Goal: Transaction & Acquisition: Purchase product/service

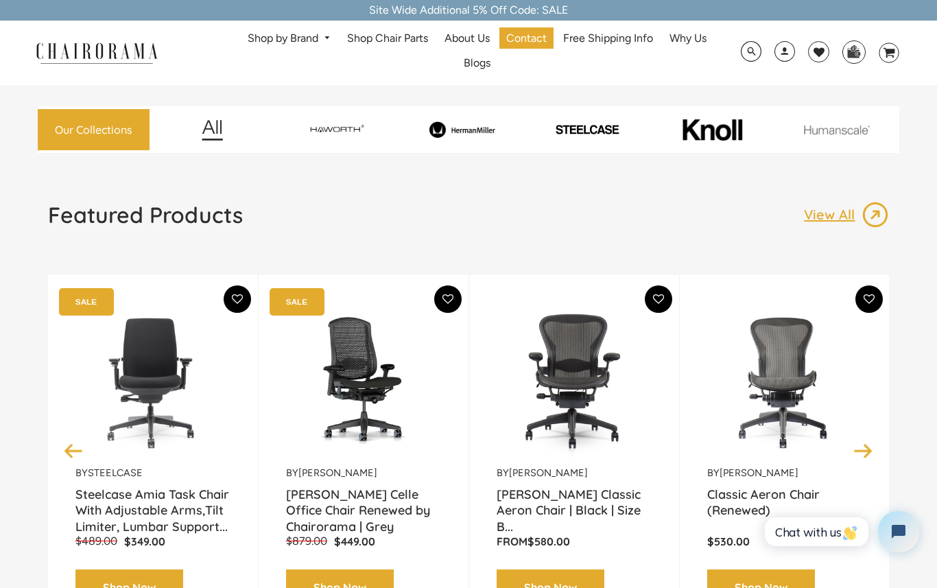
click at [780, 56] on span at bounding box center [784, 52] width 21 height 25
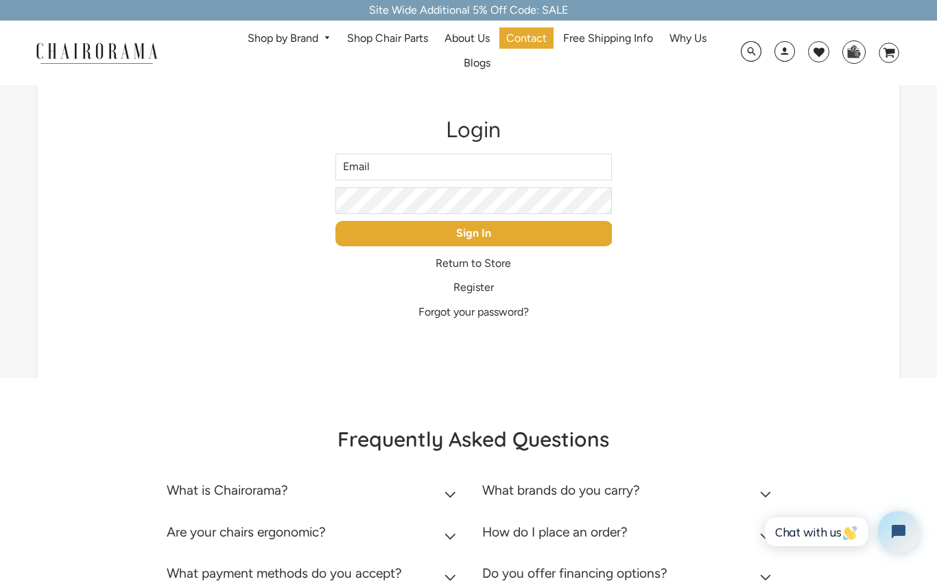
click at [564, 167] on input "Email" at bounding box center [473, 167] width 277 height 27
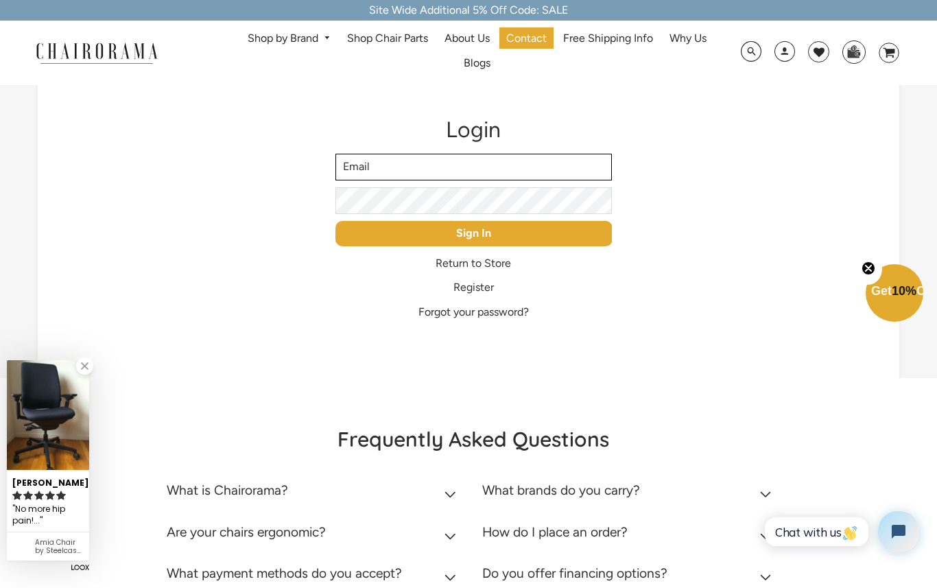
click at [463, 171] on input "Email" at bounding box center [473, 167] width 277 height 27
click at [462, 176] on input "Email" at bounding box center [473, 167] width 277 height 27
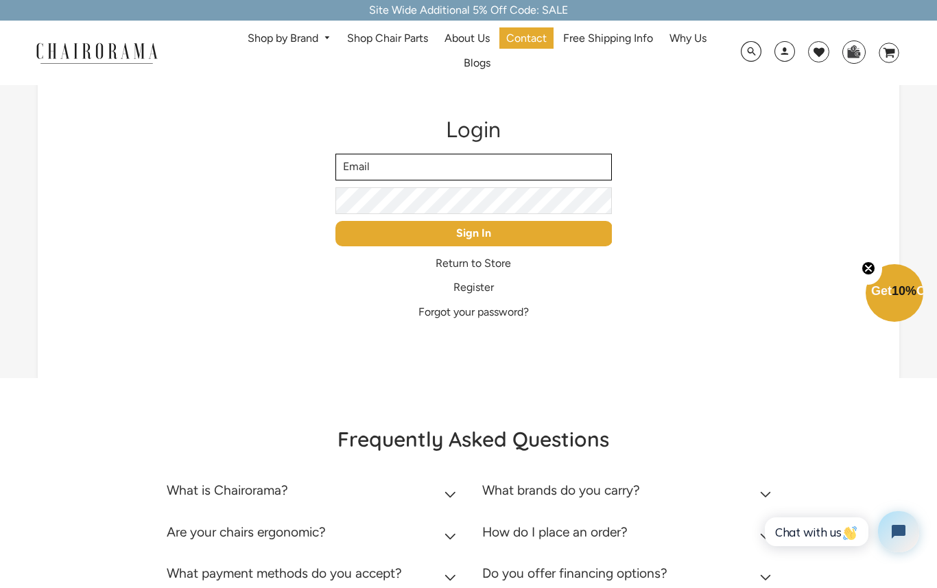
type input "ksharp@swdist.biz"
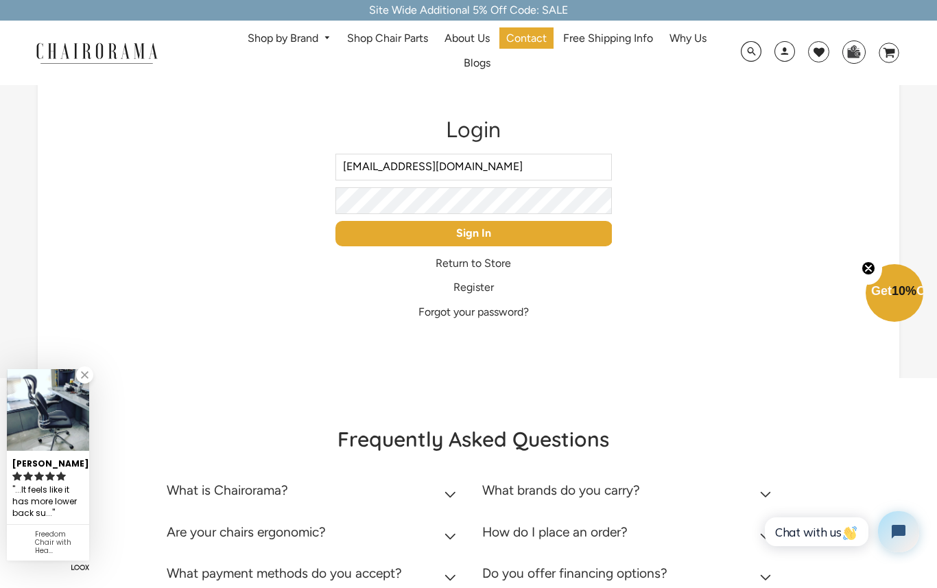
click at [505, 240] on input "Sign In" at bounding box center [473, 233] width 277 height 25
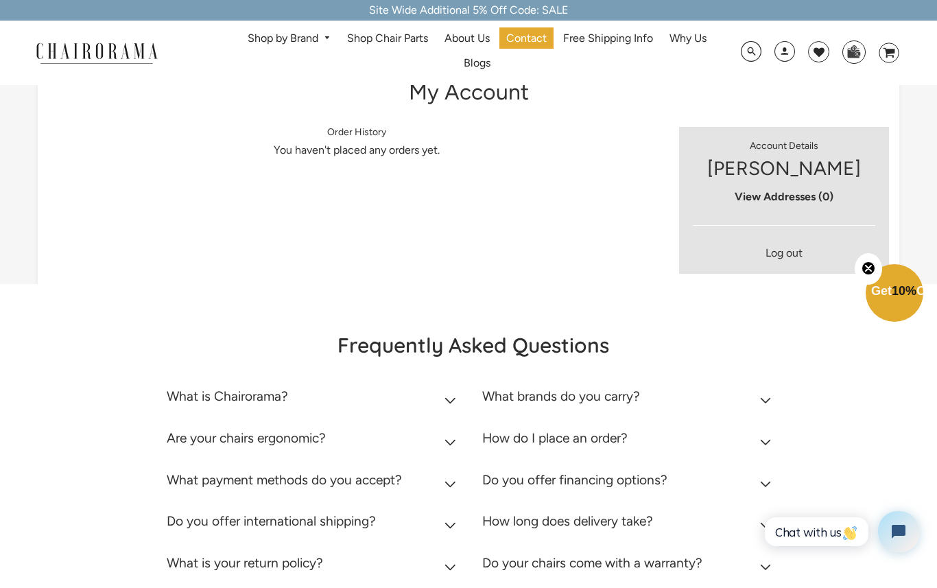
click at [766, 254] on link "Log out" at bounding box center [783, 252] width 37 height 13
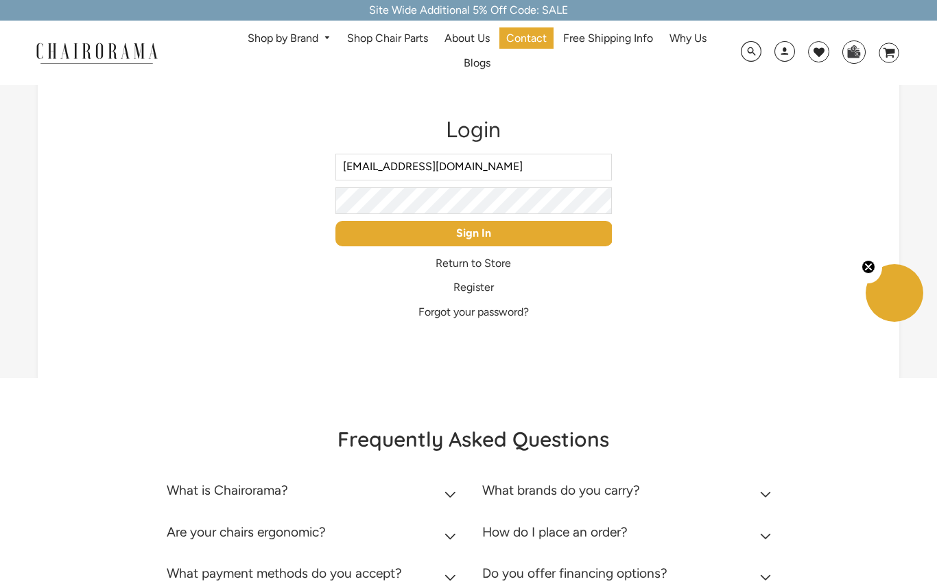
type input "[EMAIL_ADDRESS][DOMAIN_NAME]"
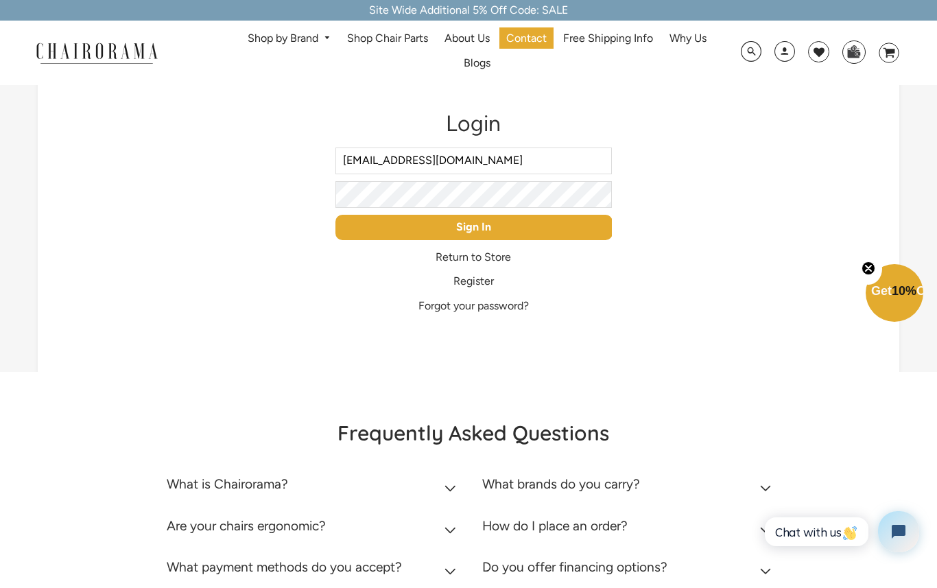
scroll to position [11, 0]
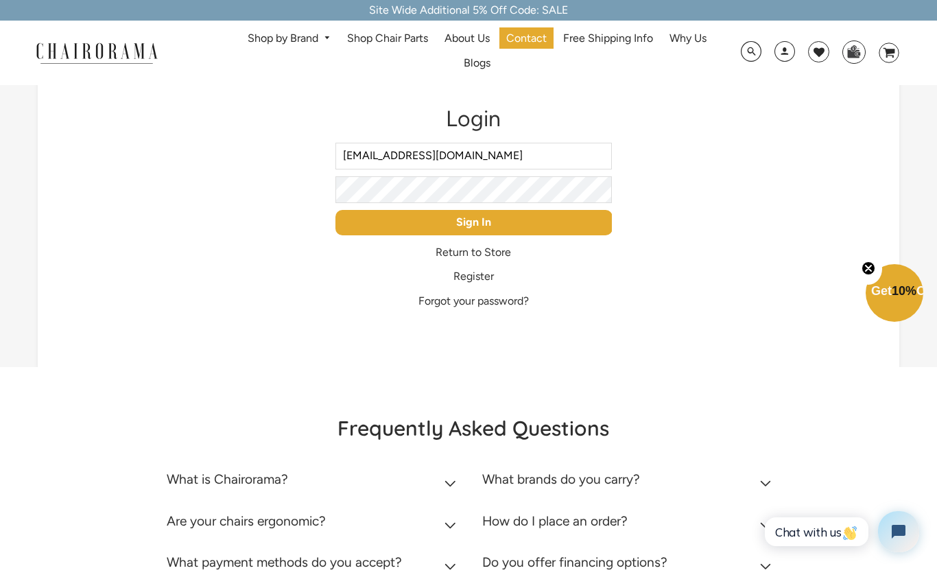
click at [498, 231] on input "Sign In" at bounding box center [473, 222] width 277 height 25
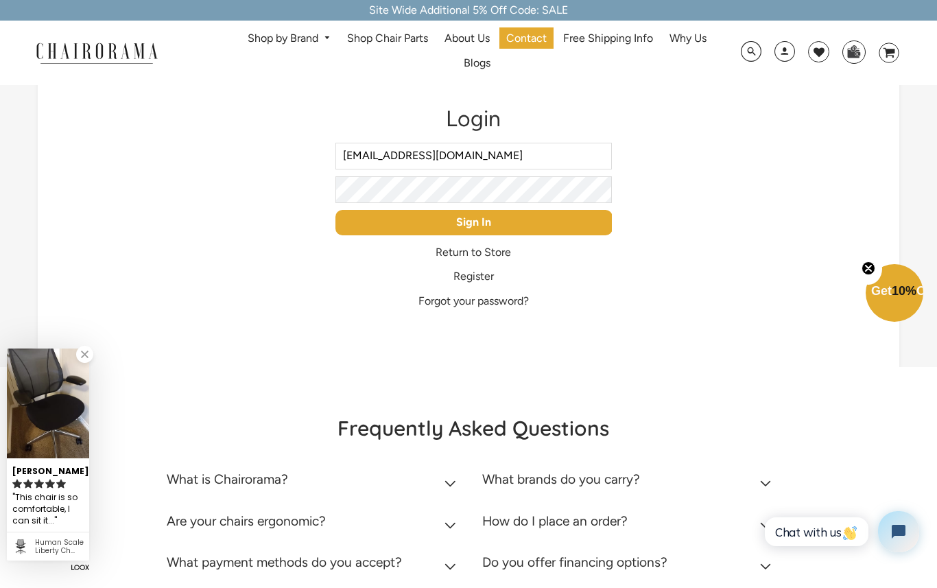
click at [498, 230] on input "Sign In" at bounding box center [473, 222] width 277 height 25
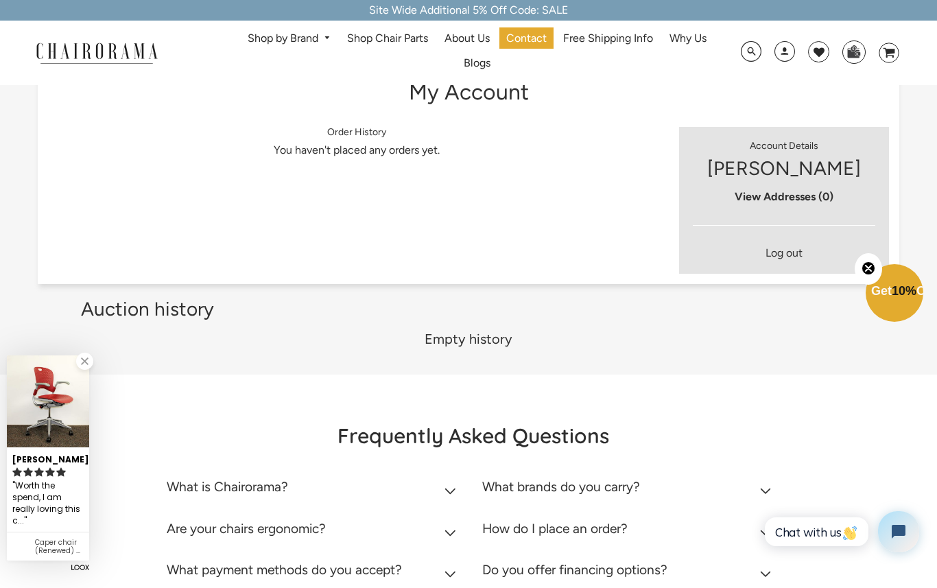
click at [891, 298] on span "10%" at bounding box center [903, 291] width 25 height 14
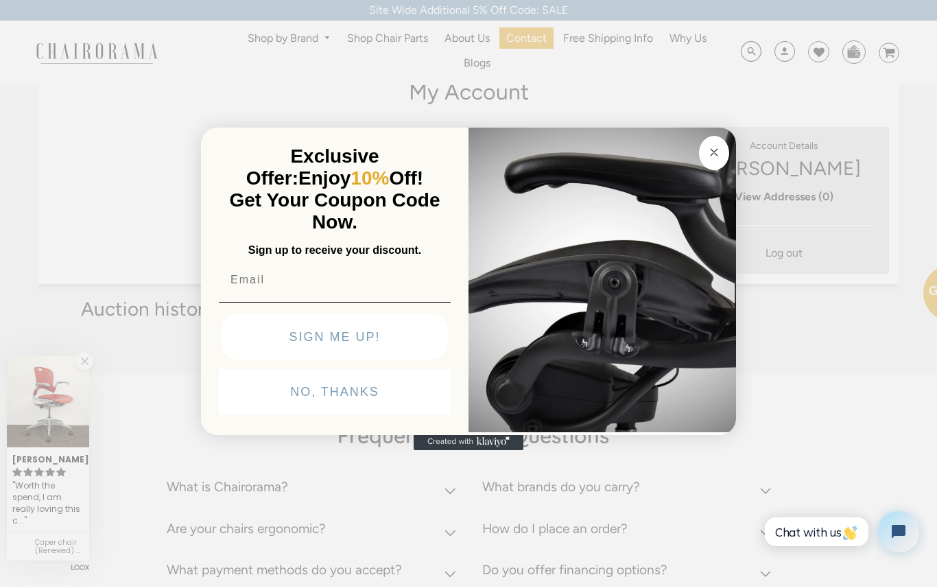
click at [880, 299] on div "Close dialog Exclusive Offer: Enjoy 10% Off! Get Your Coupon Code Now. Sign up …" at bounding box center [468, 293] width 937 height 588
click at [412, 283] on input "ksharp@swdist.biz" at bounding box center [335, 278] width 232 height 27
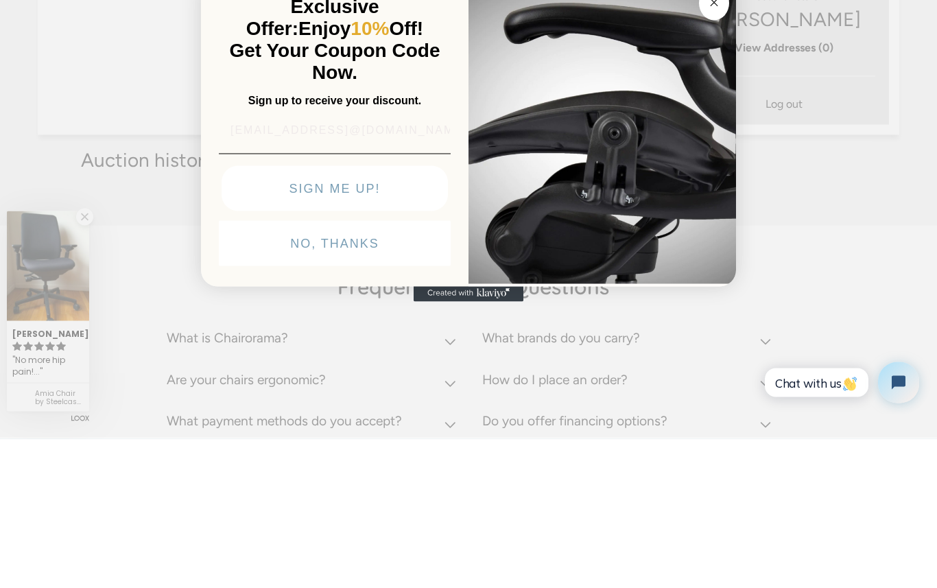
click at [378, 315] on button "SIGN ME UP!" at bounding box center [334, 337] width 226 height 45
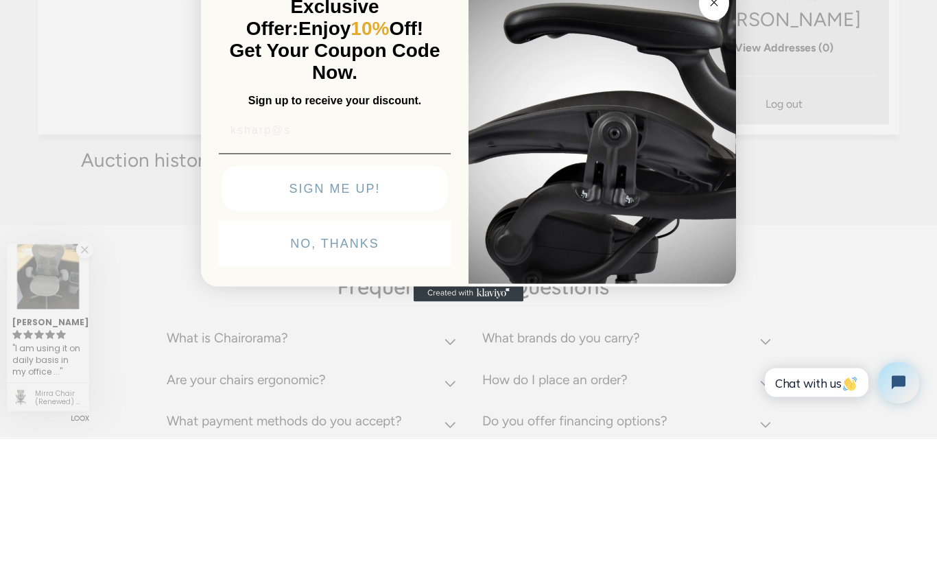
type input "ksharp@"
type input "ksharp@swdist.biz"
click at [364, 315] on button "SIGN ME UP!" at bounding box center [334, 337] width 226 height 45
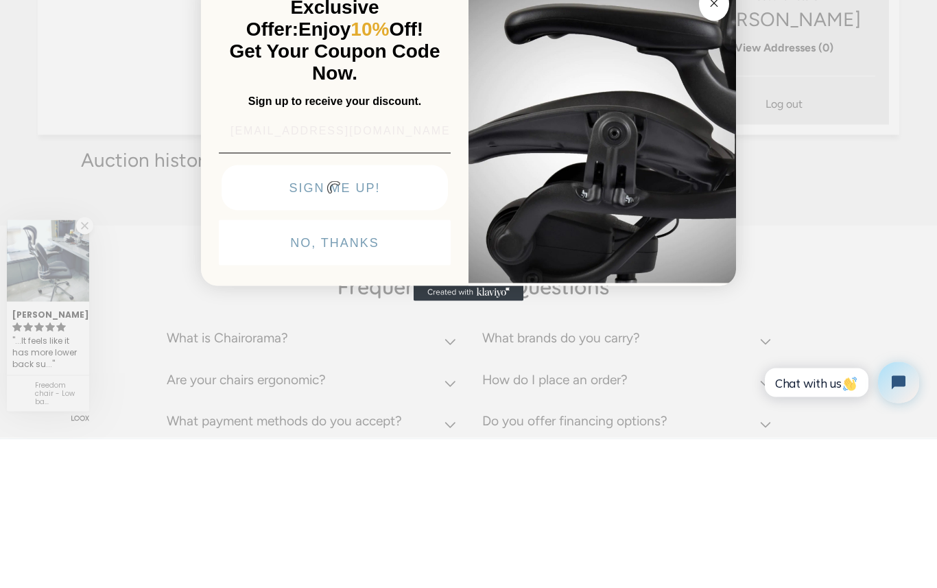
scroll to position [149, 0]
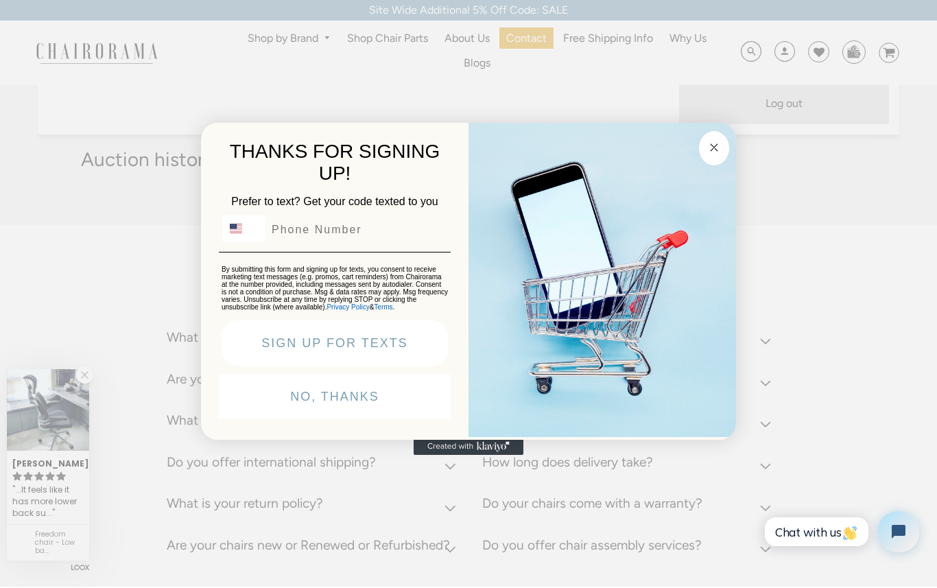
click at [381, 236] on input "Phone Number" at bounding box center [356, 230] width 182 height 26
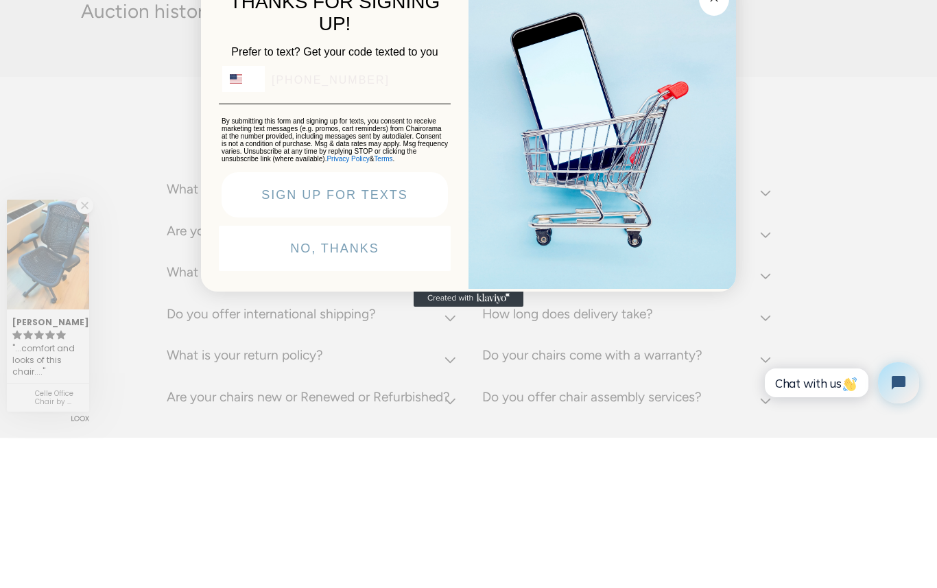
type input "641-344-2415"
click at [411, 321] on button "SIGN UP FOR TEXTS" at bounding box center [334, 343] width 226 height 45
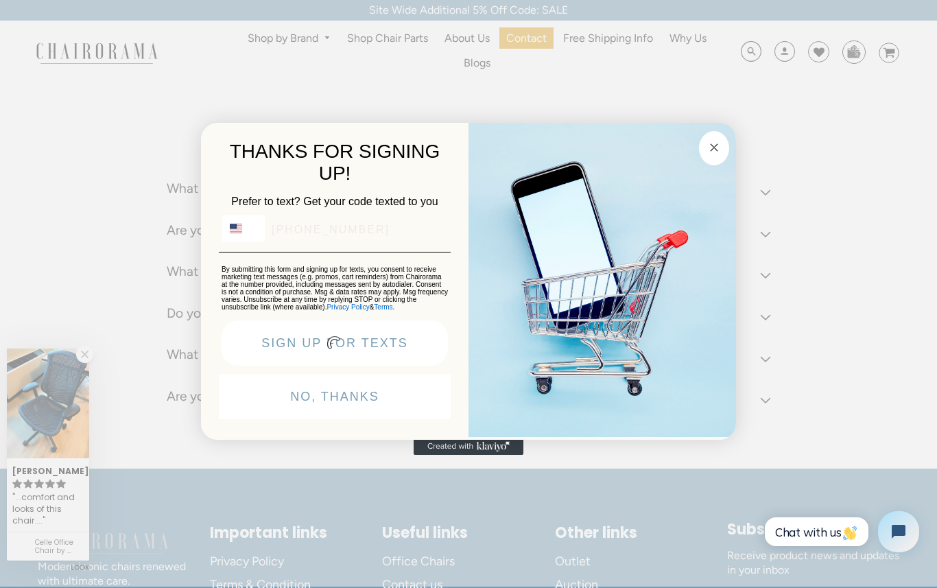
click at [409, 219] on input "641-344-2415" at bounding box center [356, 230] width 182 height 26
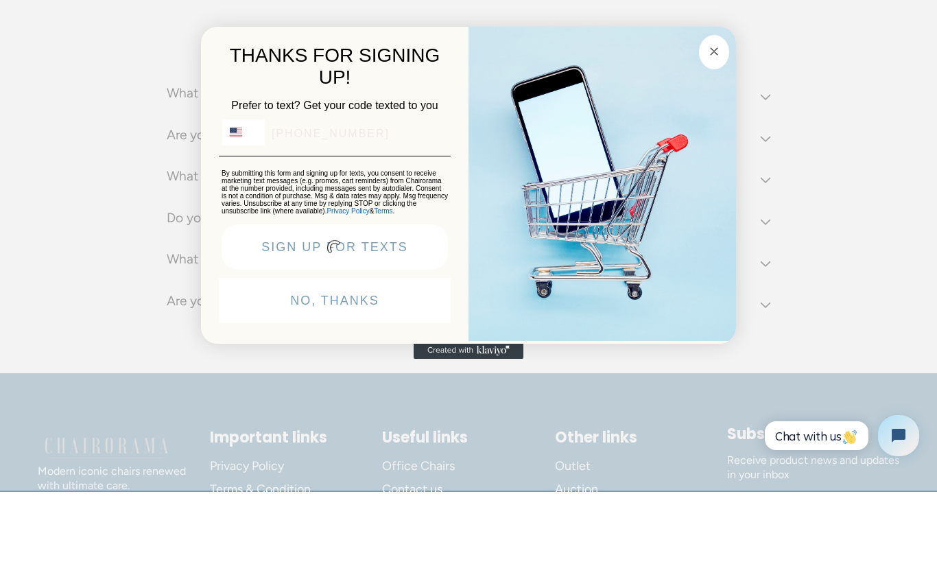
scroll to position [394, 0]
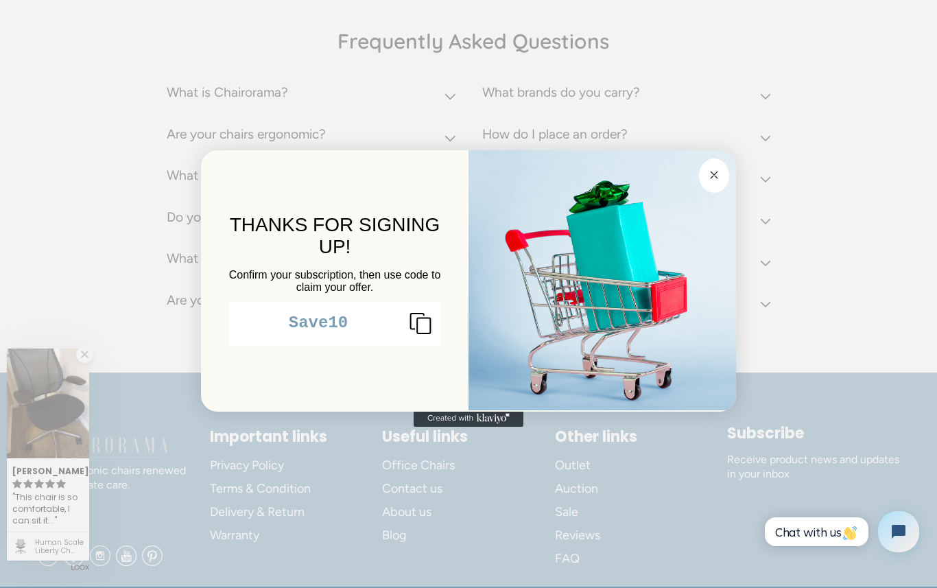
click at [712, 188] on button "Close dialog" at bounding box center [714, 175] width 30 height 34
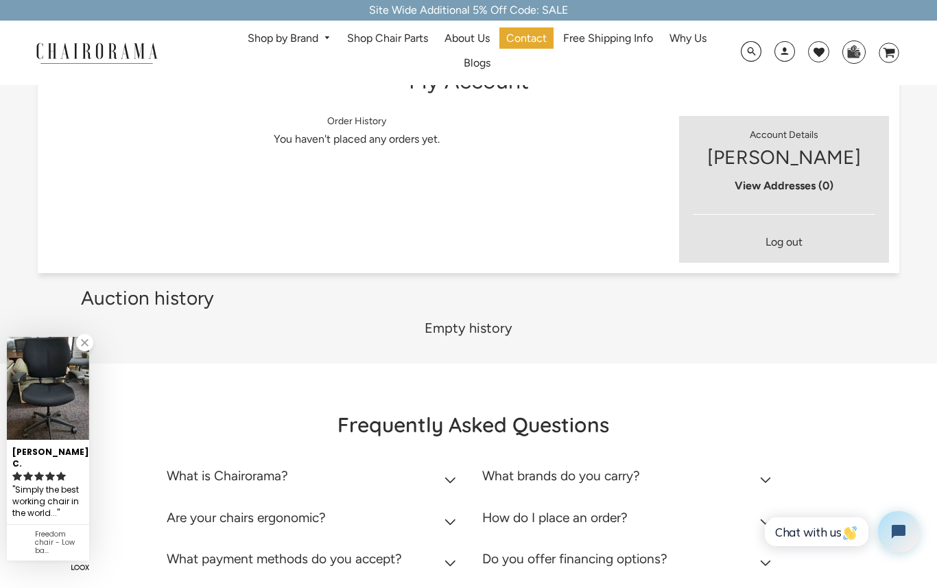
scroll to position [0, 0]
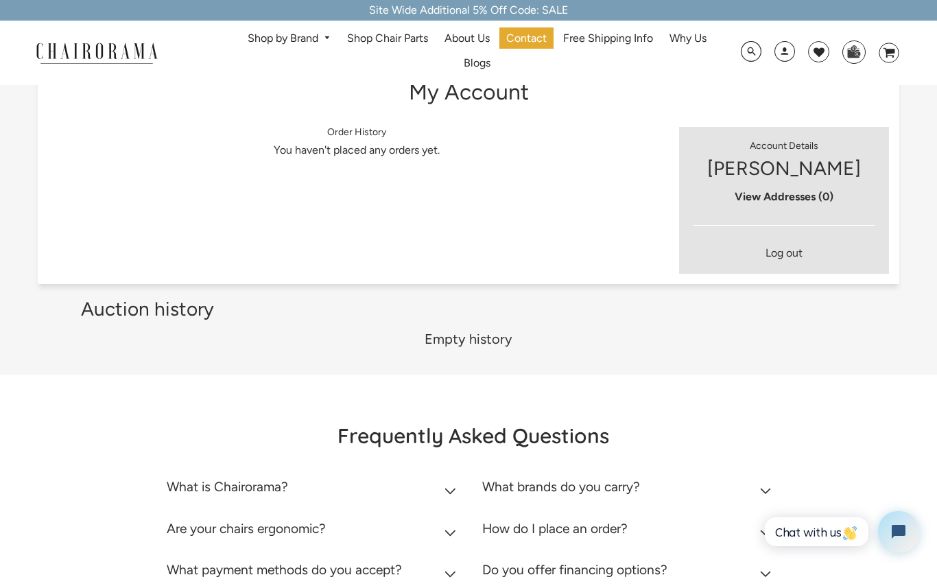
click at [310, 47] on link "Shop by Brand" at bounding box center [289, 38] width 97 height 21
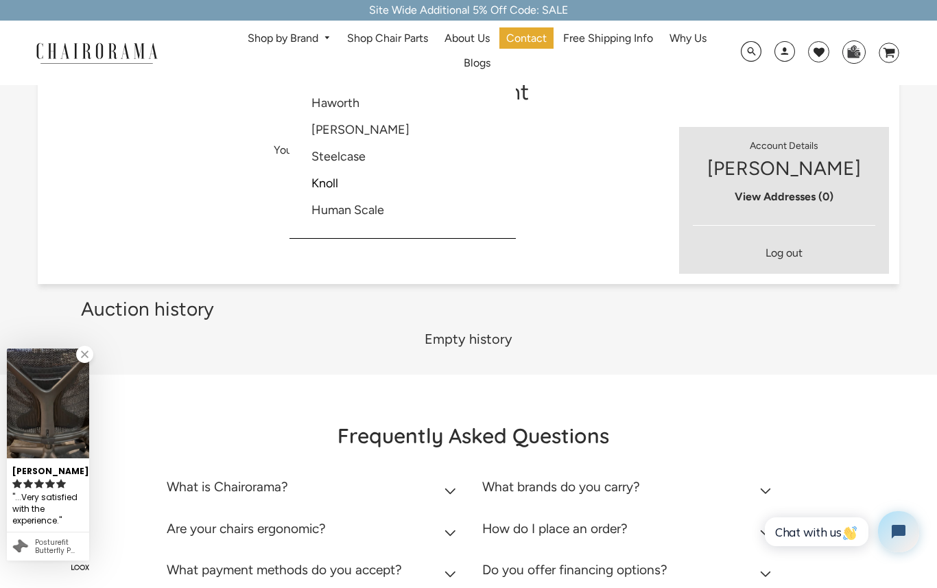
click at [370, 136] on link "[PERSON_NAME]" at bounding box center [360, 129] width 98 height 15
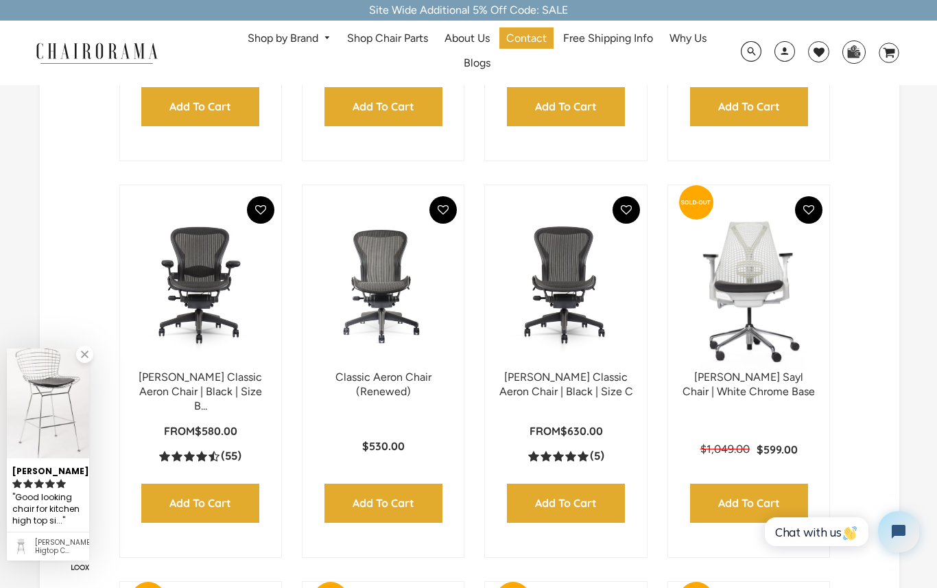
scroll to position [686, 0]
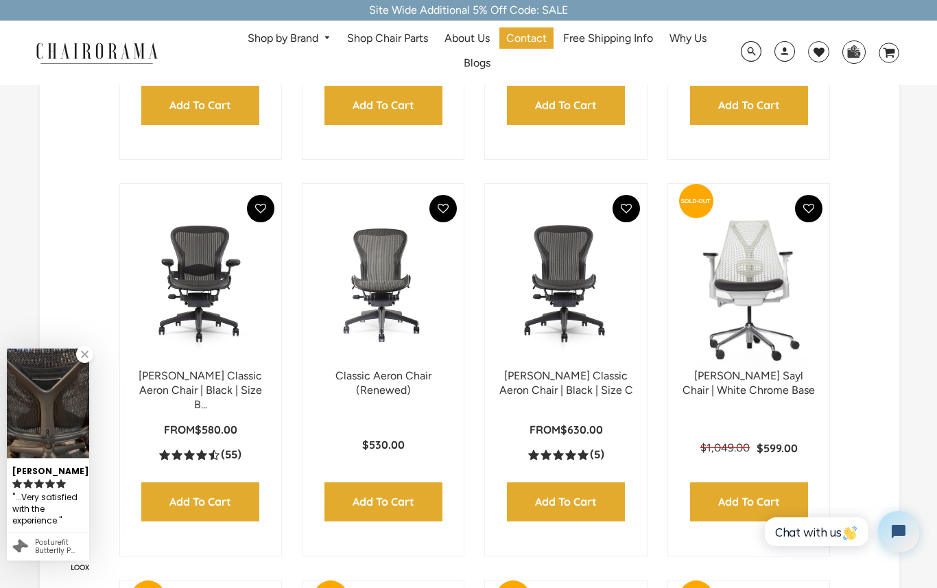
click at [580, 520] on input "Add to Cart" at bounding box center [566, 501] width 118 height 39
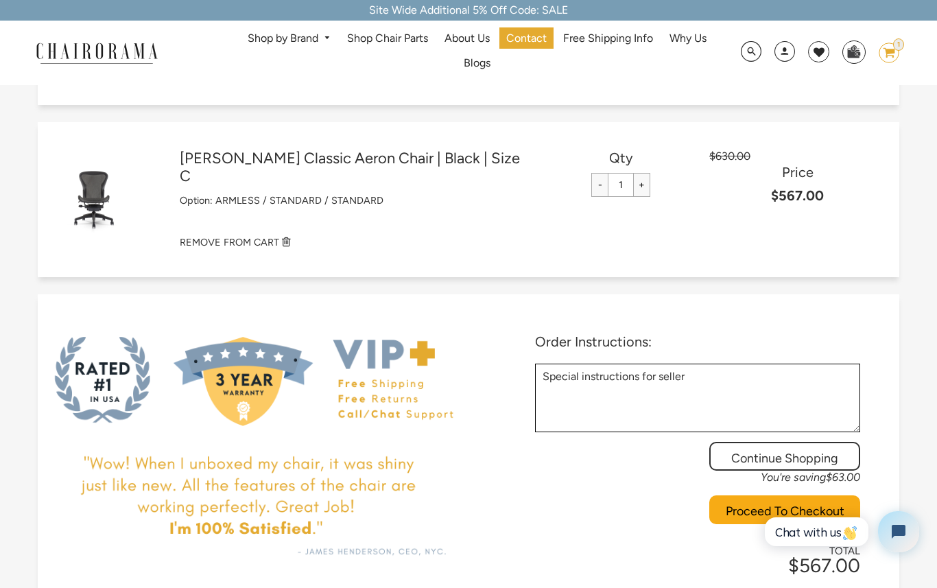
scroll to position [57, 0]
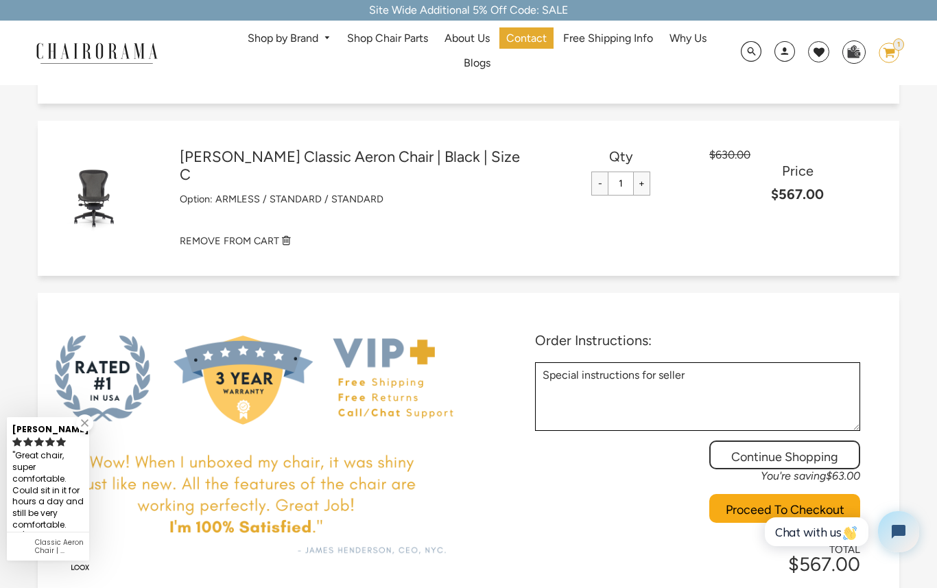
click at [262, 262] on div "[PERSON_NAME] Classic Aeron Chair | Black | Size C $630.00 Price $567.00 Option…" at bounding box center [469, 198] width 862 height 155
click at [261, 245] on small "REMOVE FROM CART" at bounding box center [229, 240] width 99 height 12
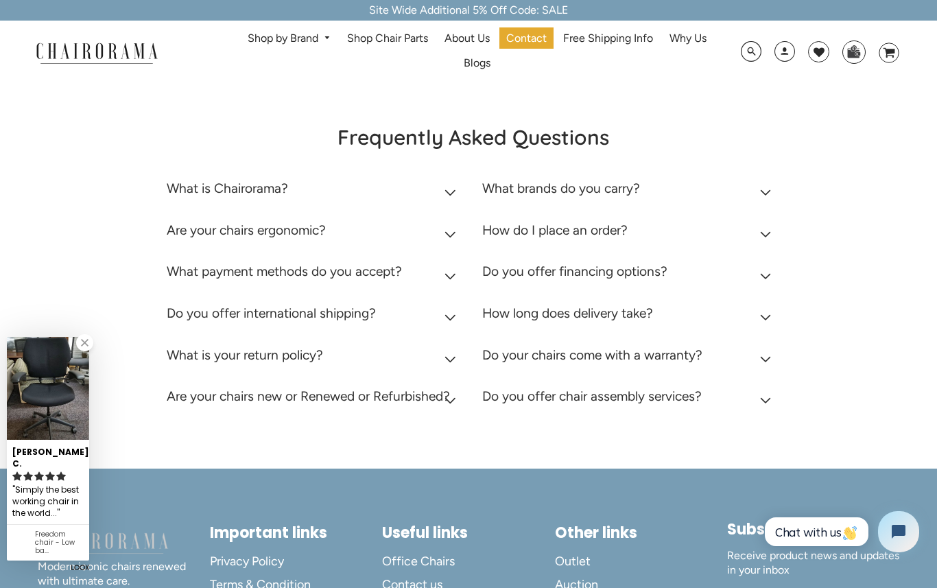
scroll to position [141, 0]
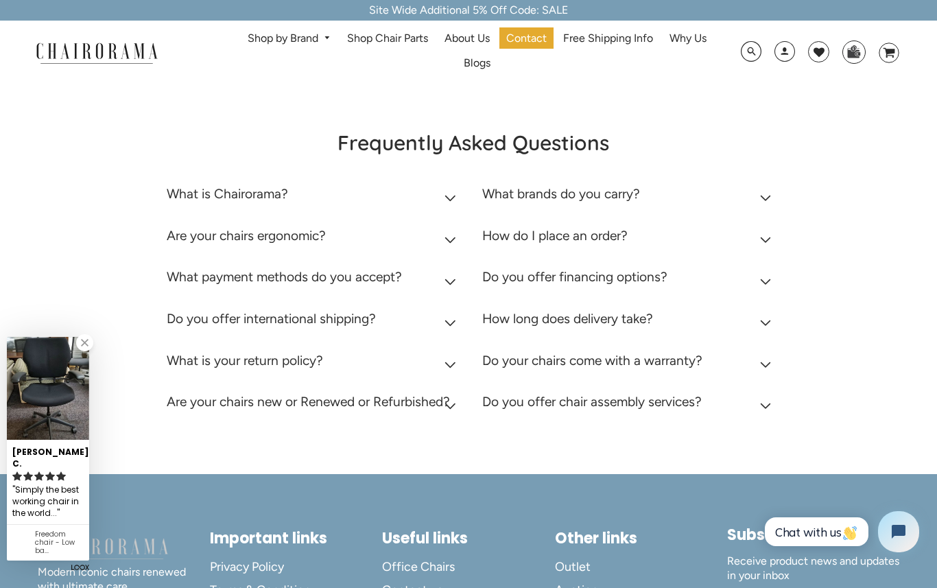
click at [301, 47] on link "Shop by Brand" at bounding box center [289, 38] width 97 height 21
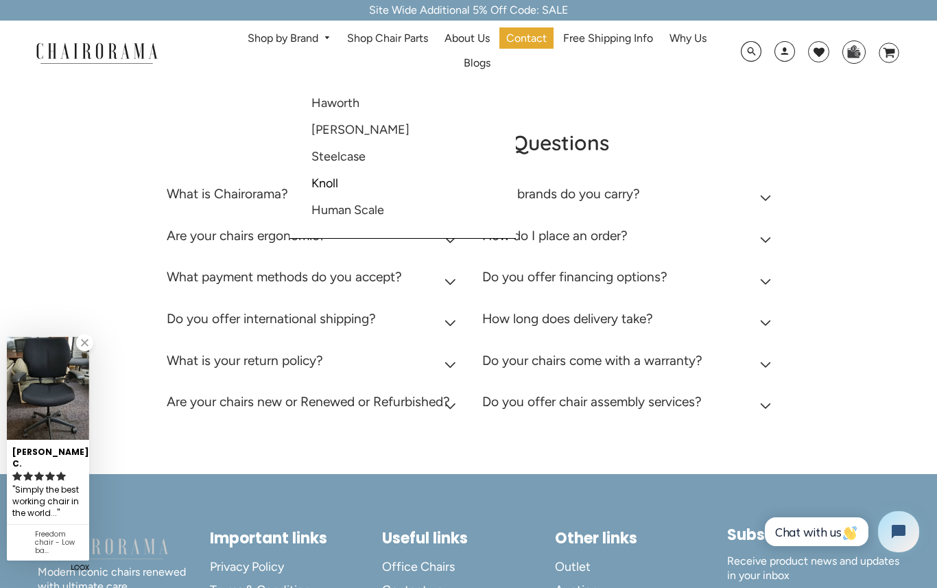
click at [304, 39] on link "Shop by Brand" at bounding box center [289, 38] width 97 height 21
click at [354, 134] on link "[PERSON_NAME]" at bounding box center [360, 129] width 98 height 15
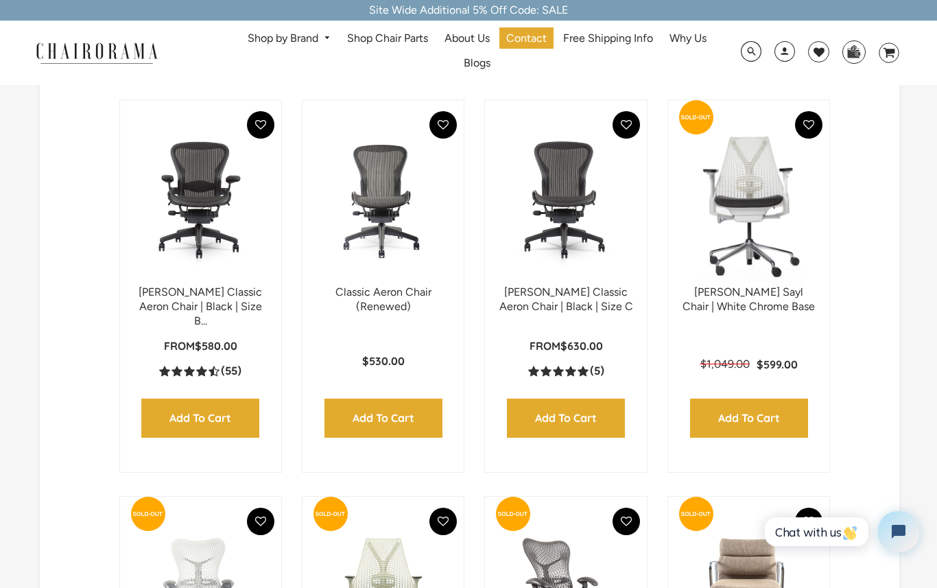
scroll to position [771, 0]
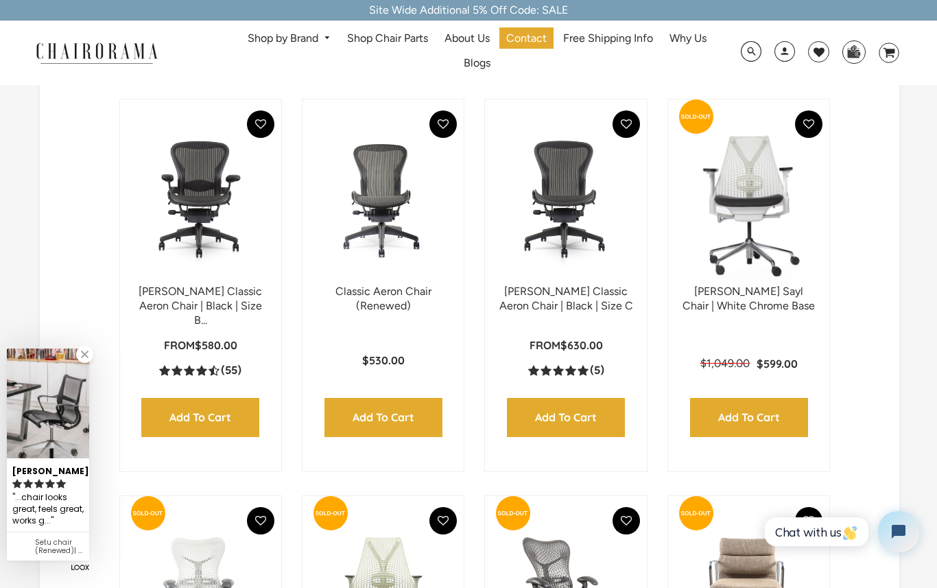
click at [0, 0] on img at bounding box center [0, 0] width 0 height 0
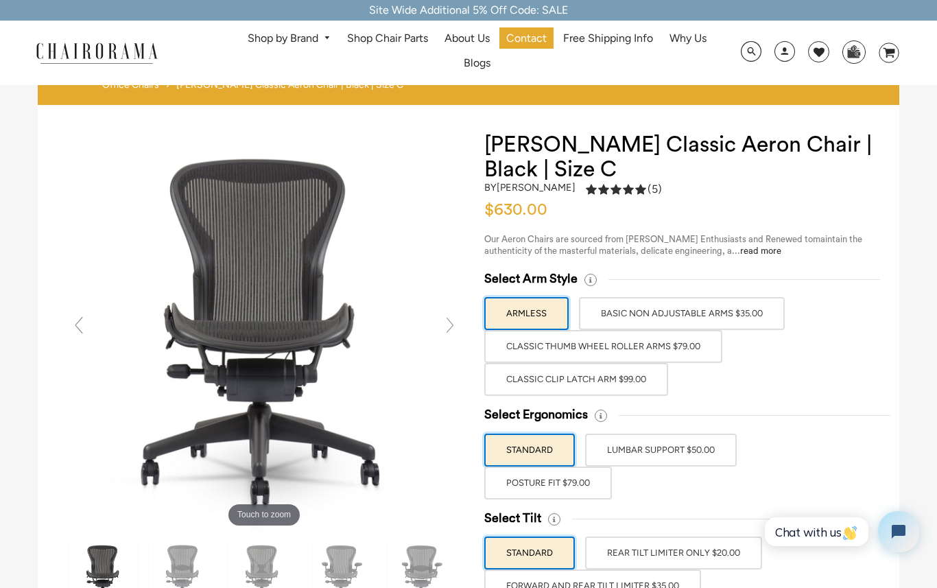
click at [642, 377] on label "Classic Clip Latch Arm $99.00" at bounding box center [576, 379] width 184 height 33
click at [0, 0] on input "Classic Clip Latch Arm $99.00" at bounding box center [0, 0] width 0 height 0
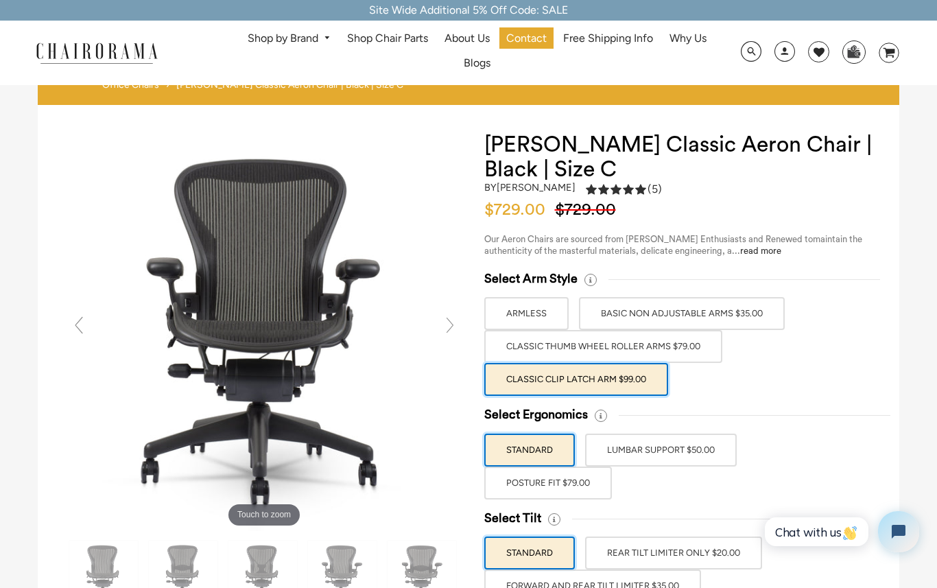
scroll to position [1, 0]
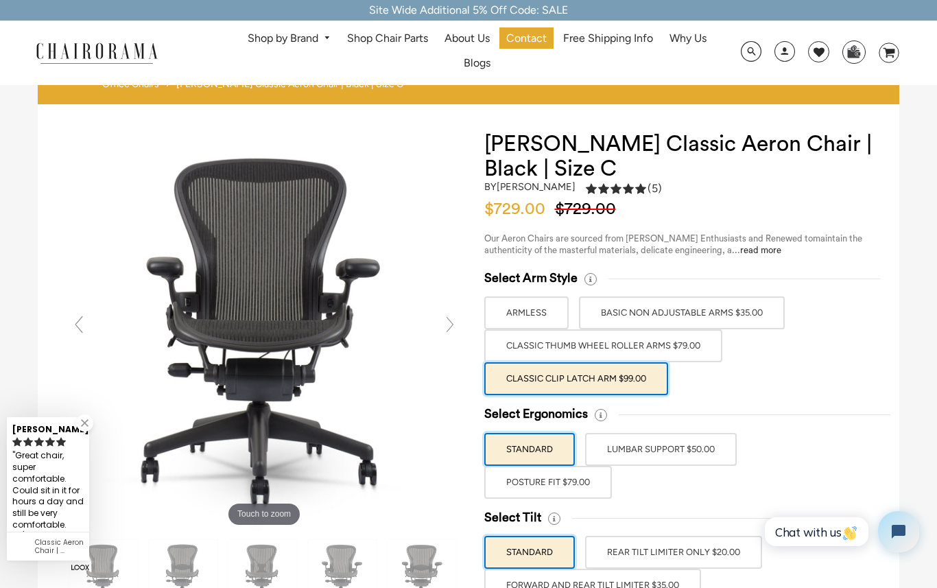
click at [581, 481] on label "POSTURE FIT $79.00" at bounding box center [548, 482] width 128 height 33
click at [0, 0] on input "POSTURE FIT $79.00" at bounding box center [0, 0] width 0 height 0
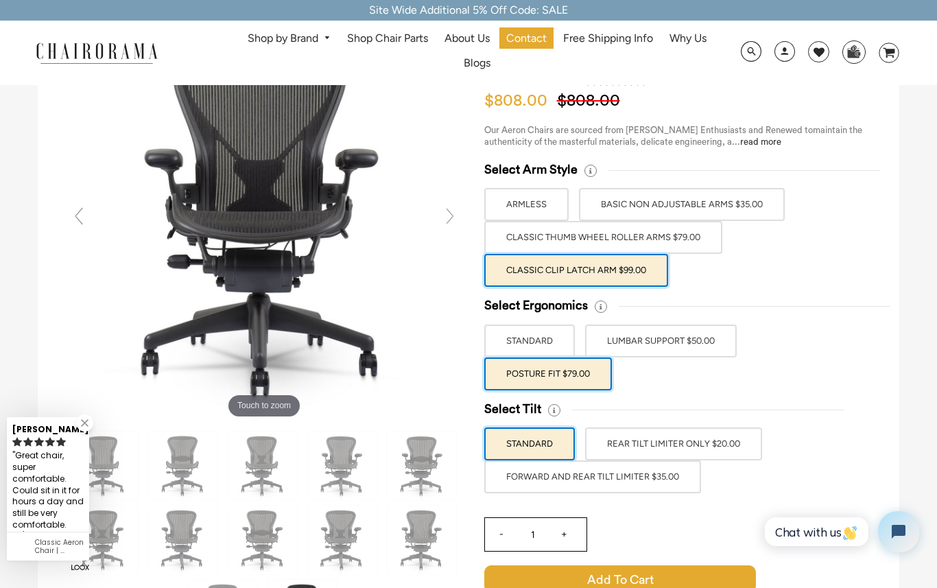
scroll to position [110, 0]
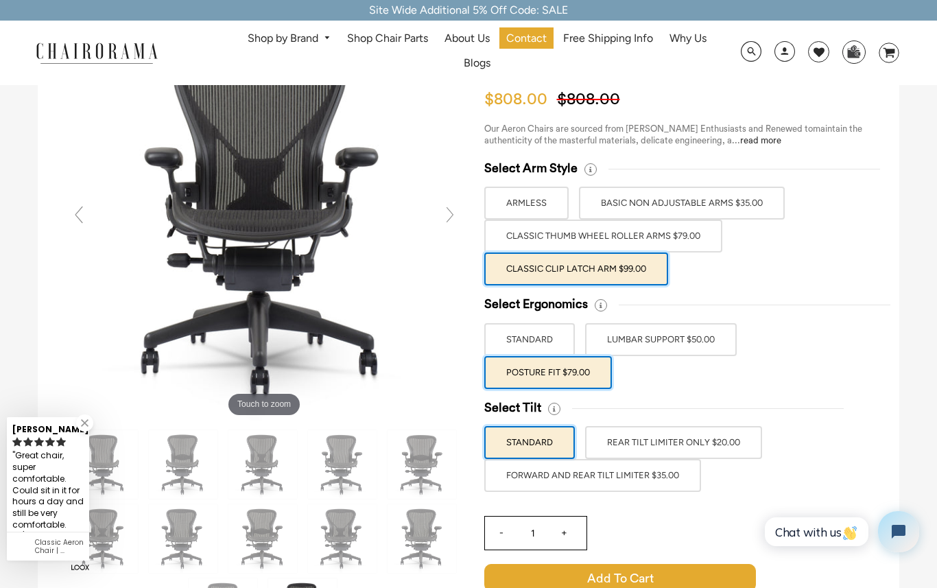
click at [652, 473] on label "FORWARD AND REAR TILT LIMITER $35.00" at bounding box center [592, 475] width 217 height 33
click at [0, 0] on input "FORWARD AND REAR TILT LIMITER $35.00" at bounding box center [0, 0] width 0 height 0
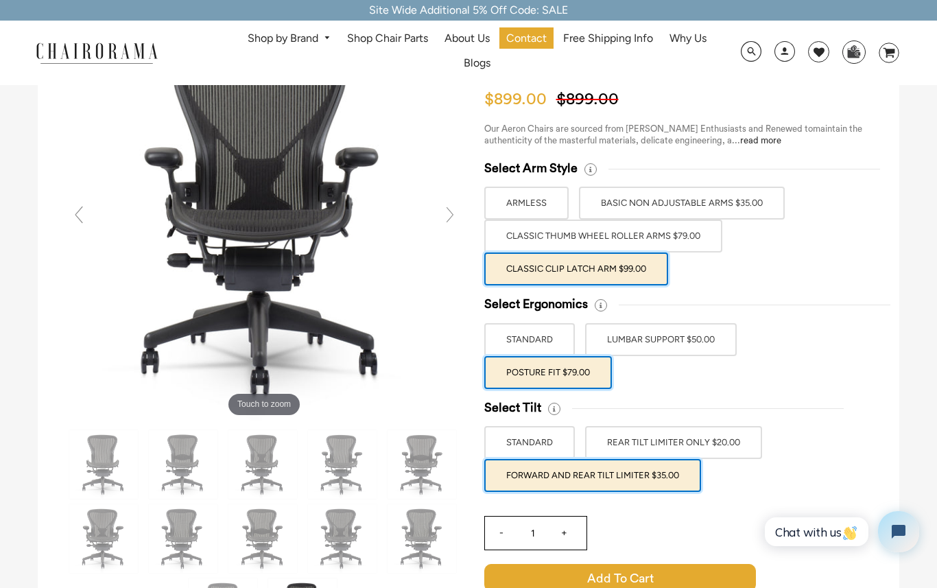
scroll to position [112, 0]
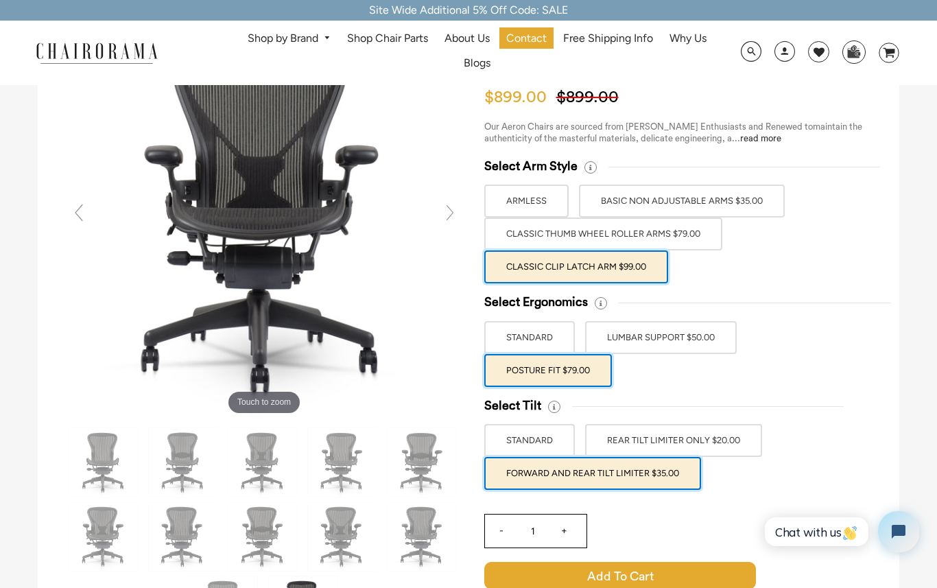
click at [645, 577] on span "Add to Cart" at bounding box center [620, 575] width 272 height 27
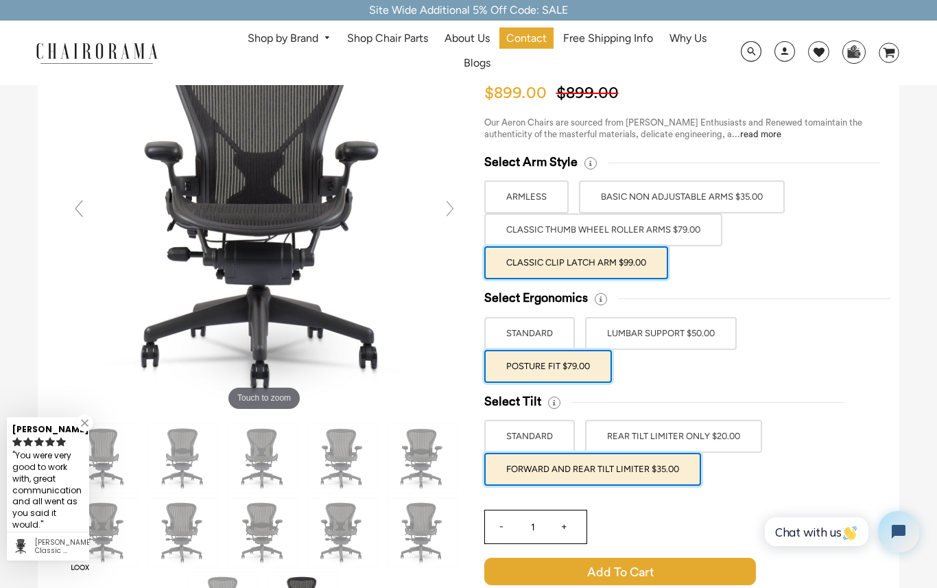
scroll to position [118, 0]
